Goal: Check status: Check status

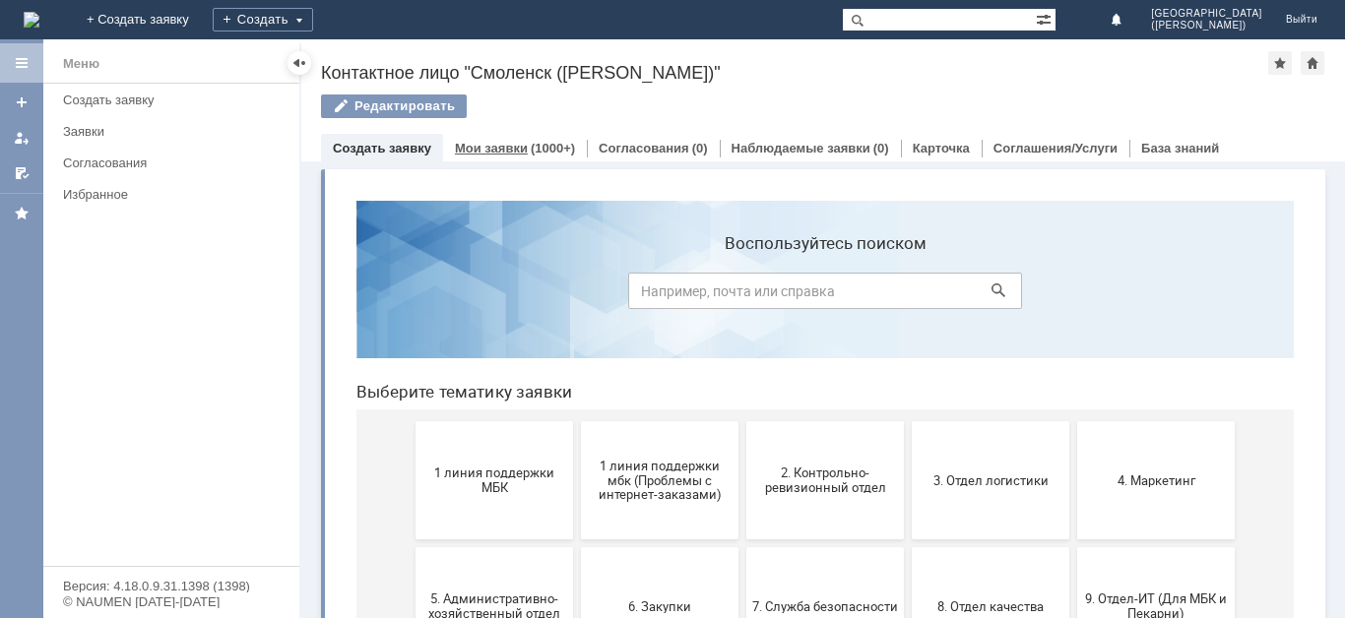
click at [518, 148] on link "Мои заявки" at bounding box center [491, 148] width 73 height 15
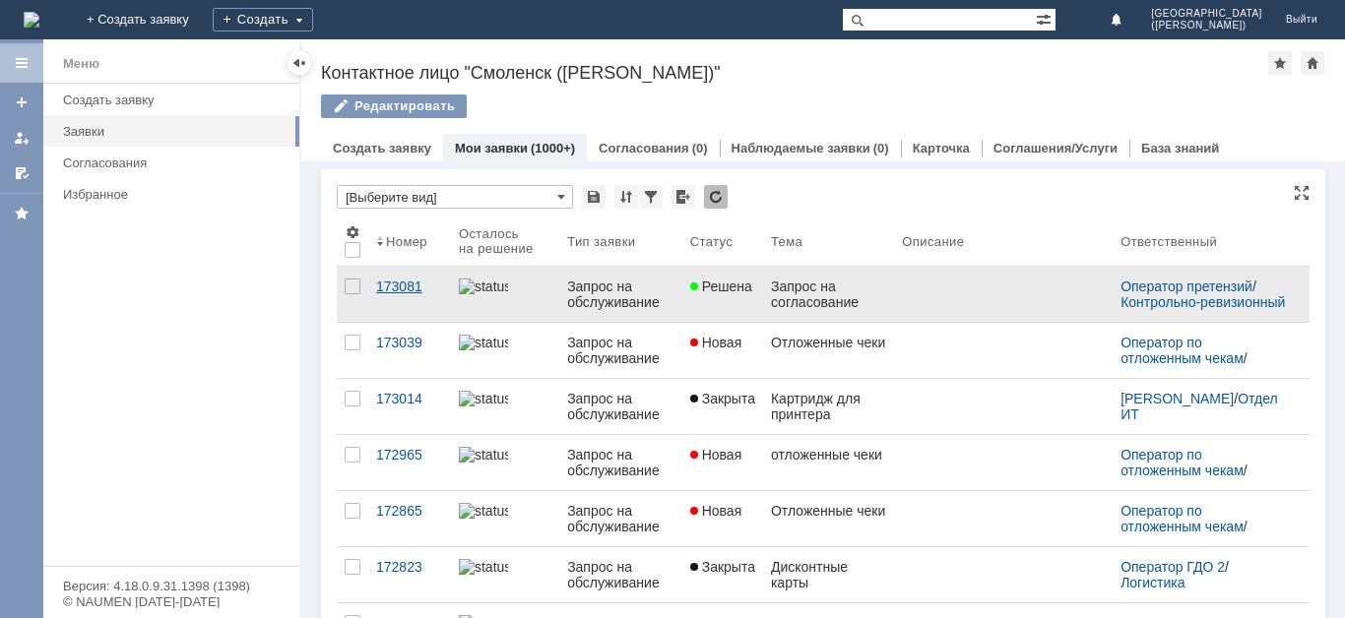
click at [402, 288] on div "173081" at bounding box center [409, 287] width 67 height 16
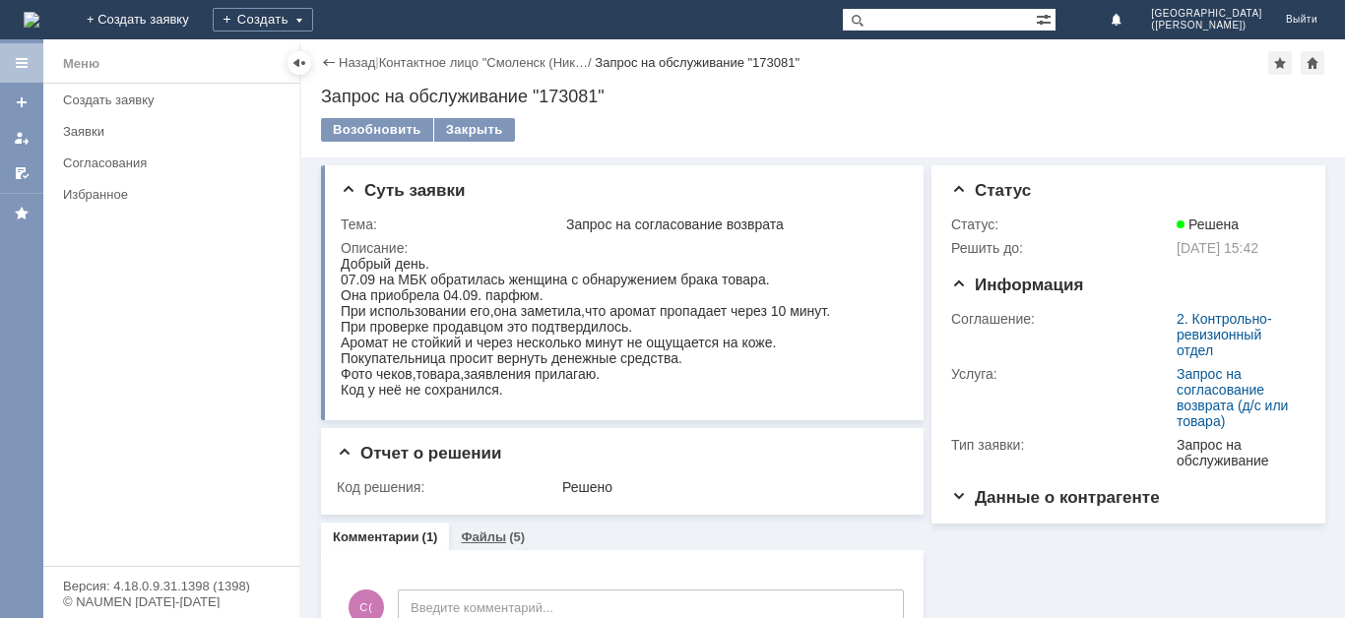
click at [487, 545] on link "Файлы" at bounding box center [483, 537] width 45 height 15
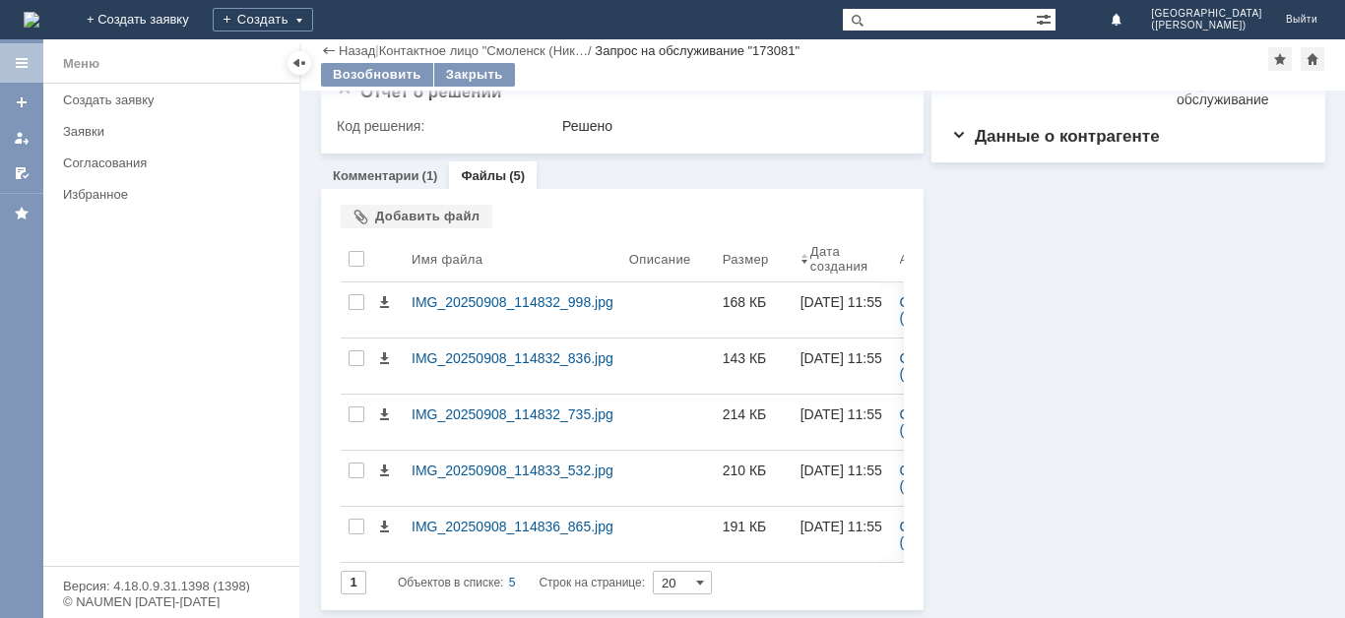
scroll to position [295, 0]
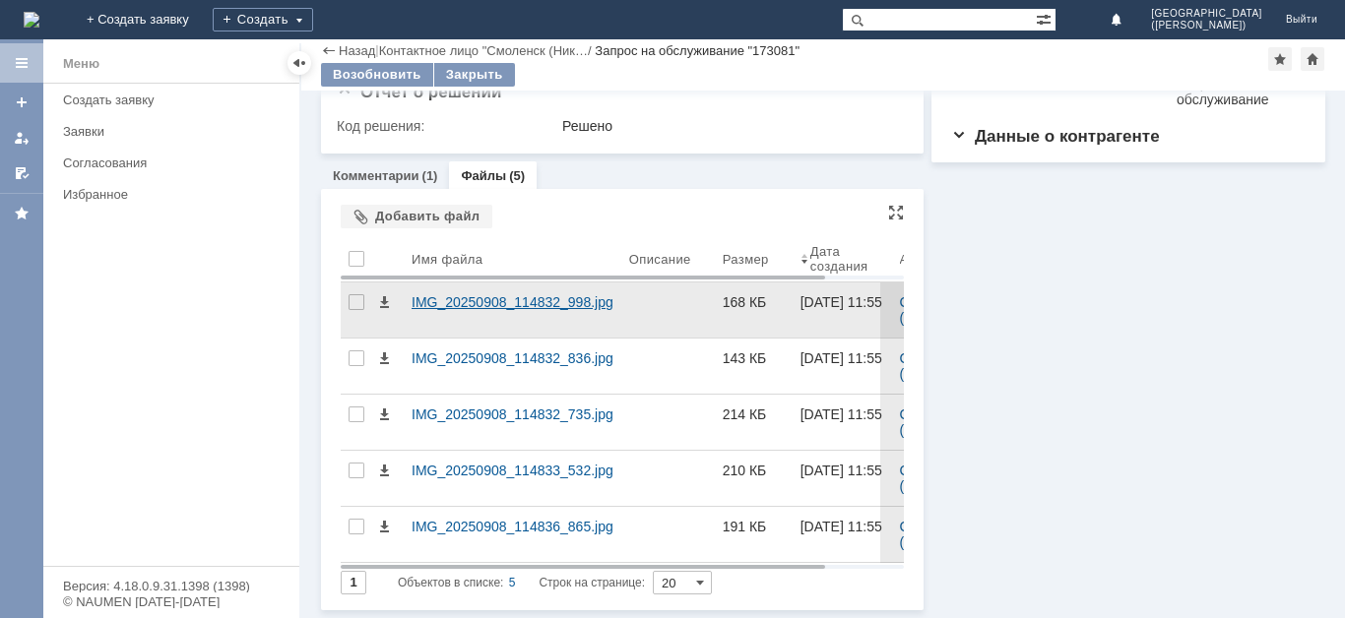
click at [544, 290] on div "IMG_20250908_114832_998.jpg" at bounding box center [513, 310] width 218 height 55
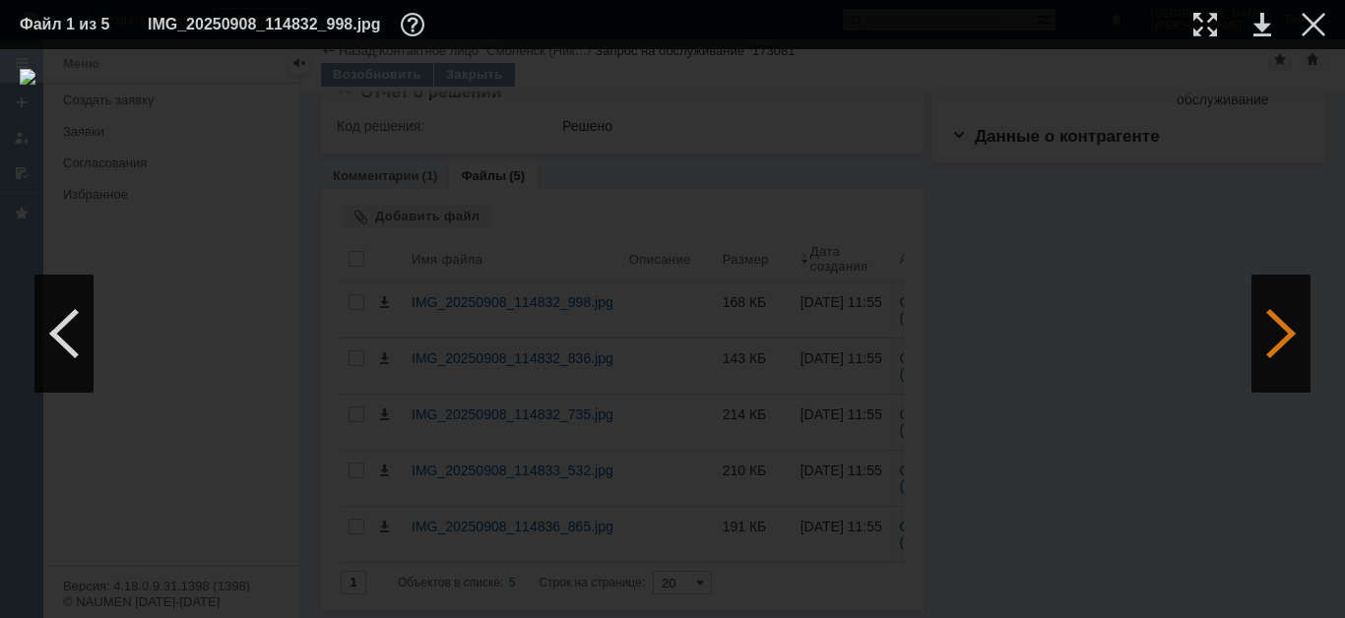
click at [1290, 358] on div at bounding box center [1281, 334] width 59 height 118
click at [87, 334] on div at bounding box center [63, 334] width 59 height 118
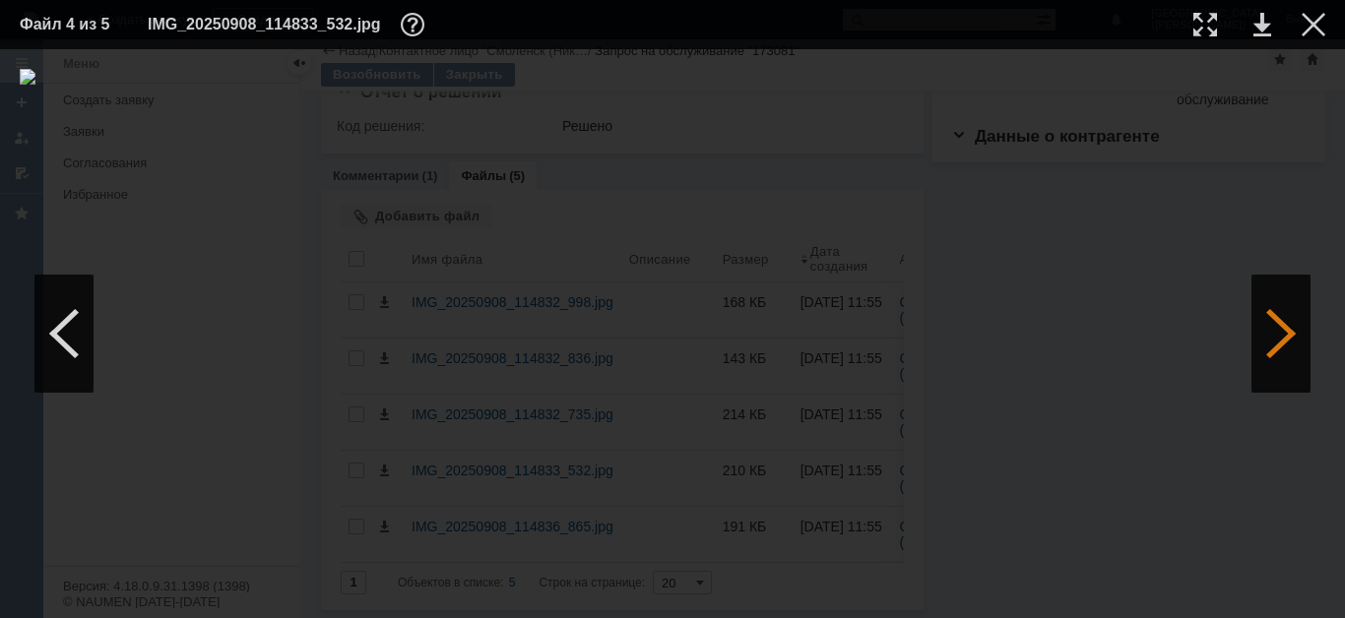
click at [1259, 347] on div at bounding box center [1281, 334] width 59 height 118
click at [1305, 36] on td at bounding box center [1298, 25] width 54 height 30
click at [1315, 23] on div at bounding box center [1314, 25] width 24 height 24
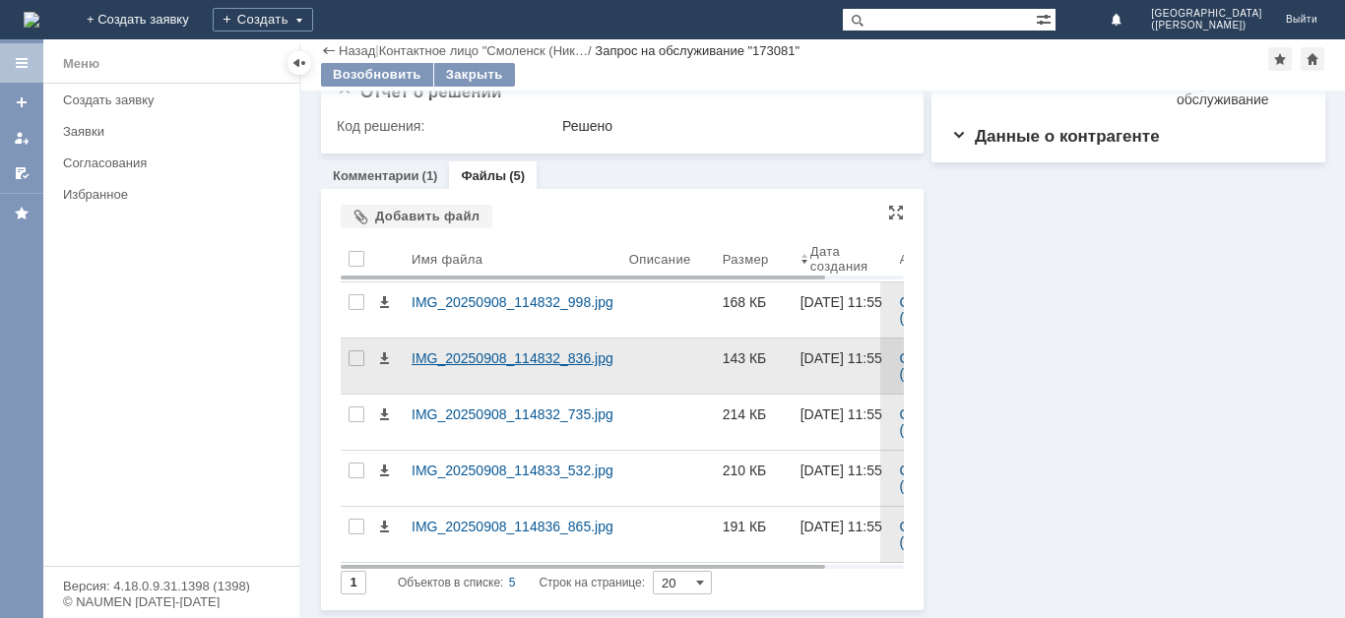
click at [509, 350] on div "IMG_20250908_114832_836.jpg" at bounding box center [513, 366] width 218 height 55
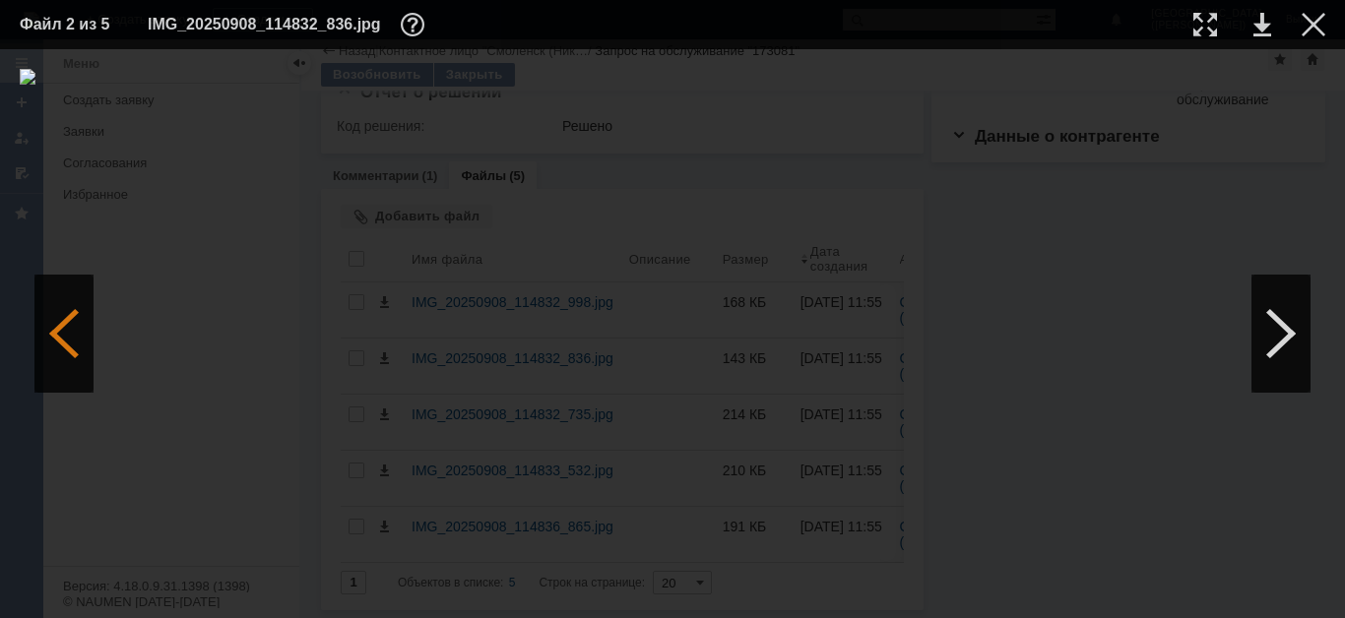
click at [62, 348] on div at bounding box center [63, 334] width 59 height 118
click at [1284, 344] on div at bounding box center [1281, 334] width 59 height 118
click at [1325, 22] on div at bounding box center [1314, 25] width 24 height 24
